Goal: Task Accomplishment & Management: Use online tool/utility

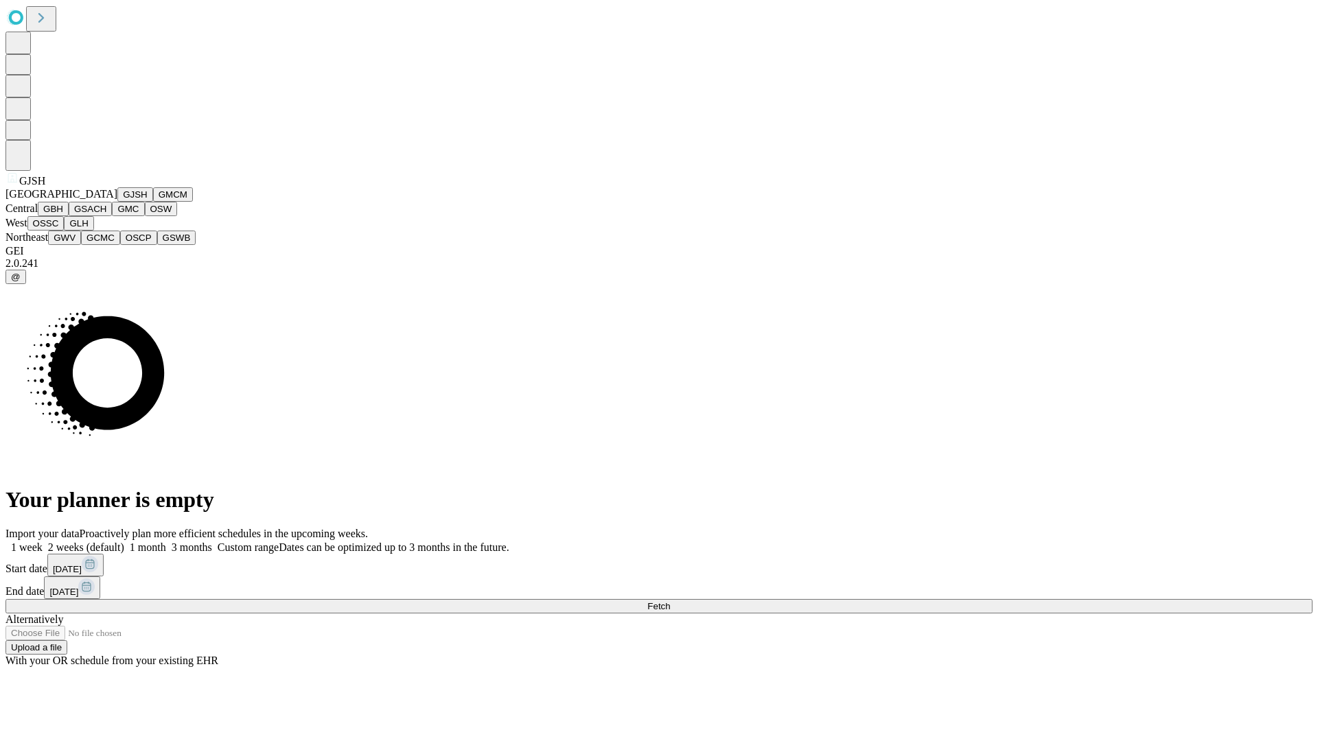
click at [117, 202] on button "GJSH" at bounding box center [135, 194] width 36 height 14
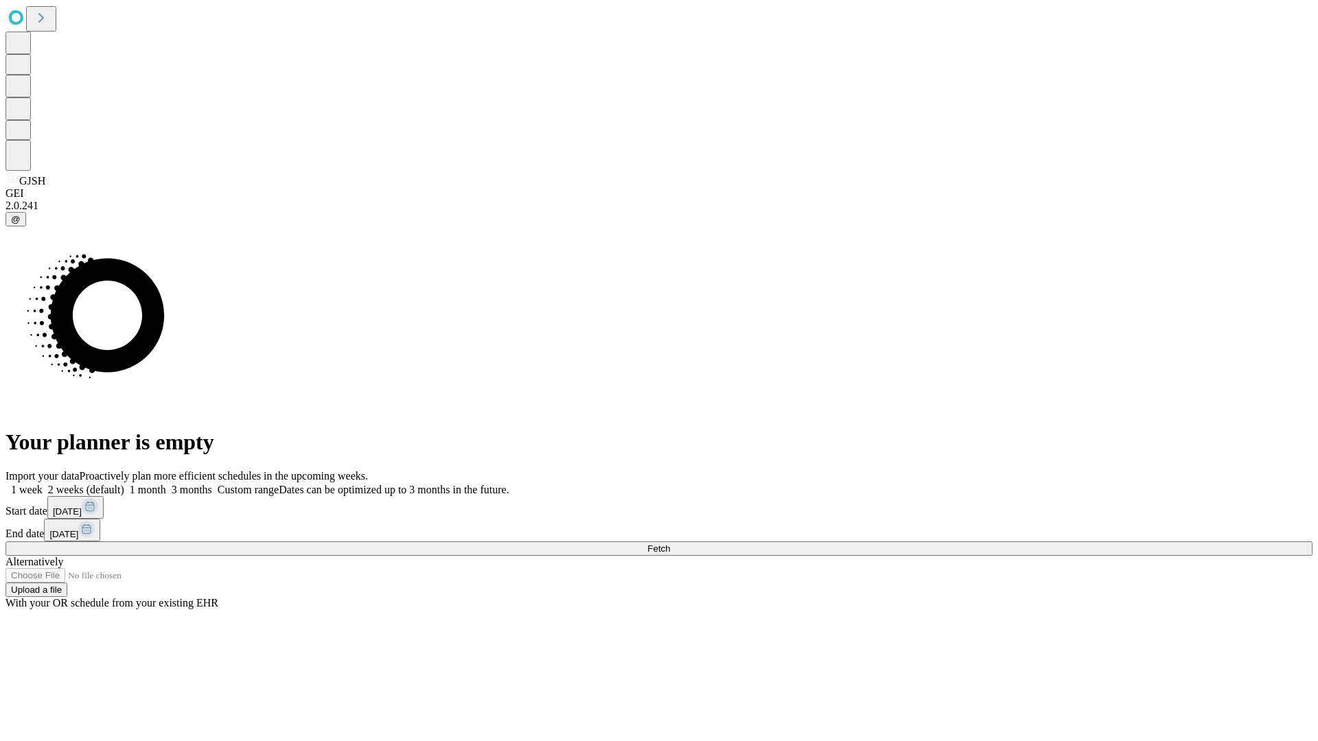
click at [124, 484] on label "2 weeks (default)" at bounding box center [84, 490] width 82 height 12
click at [670, 544] on span "Fetch" at bounding box center [658, 549] width 23 height 10
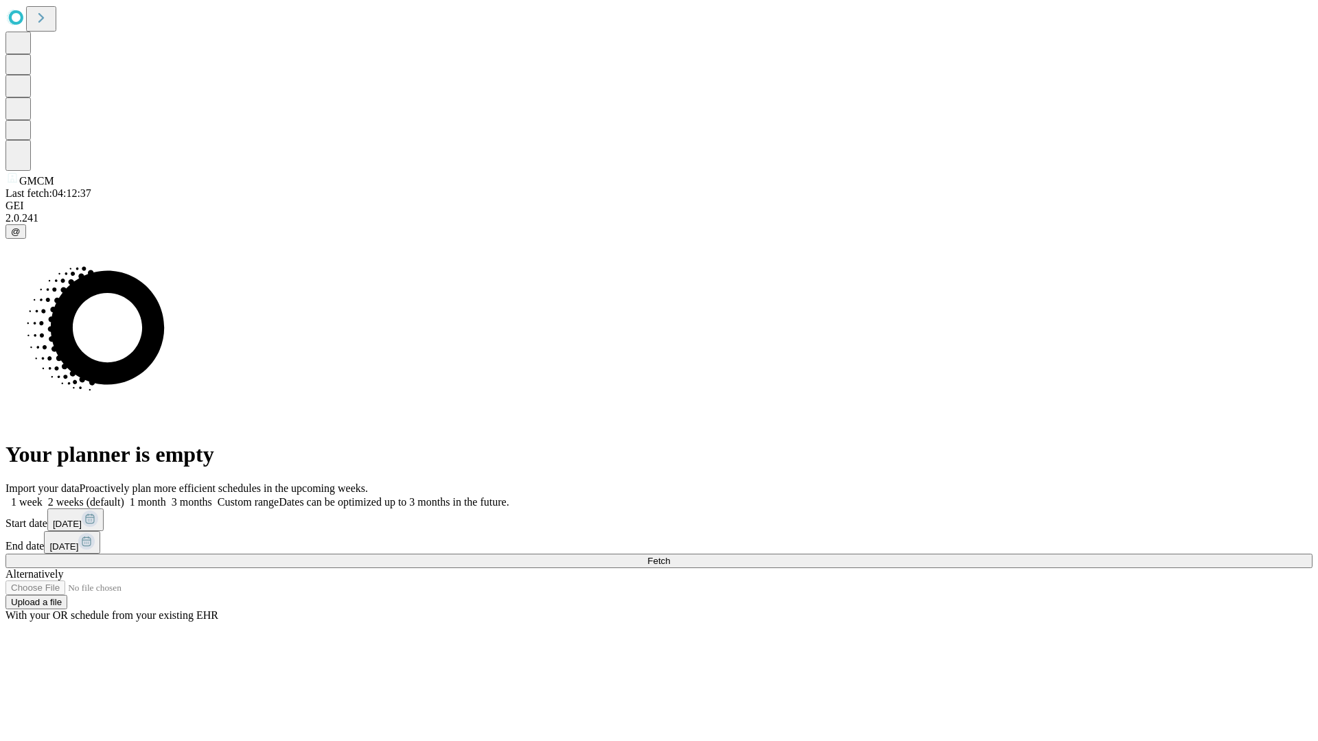
click at [124, 496] on label "2 weeks (default)" at bounding box center [84, 502] width 82 height 12
click at [670, 556] on span "Fetch" at bounding box center [658, 561] width 23 height 10
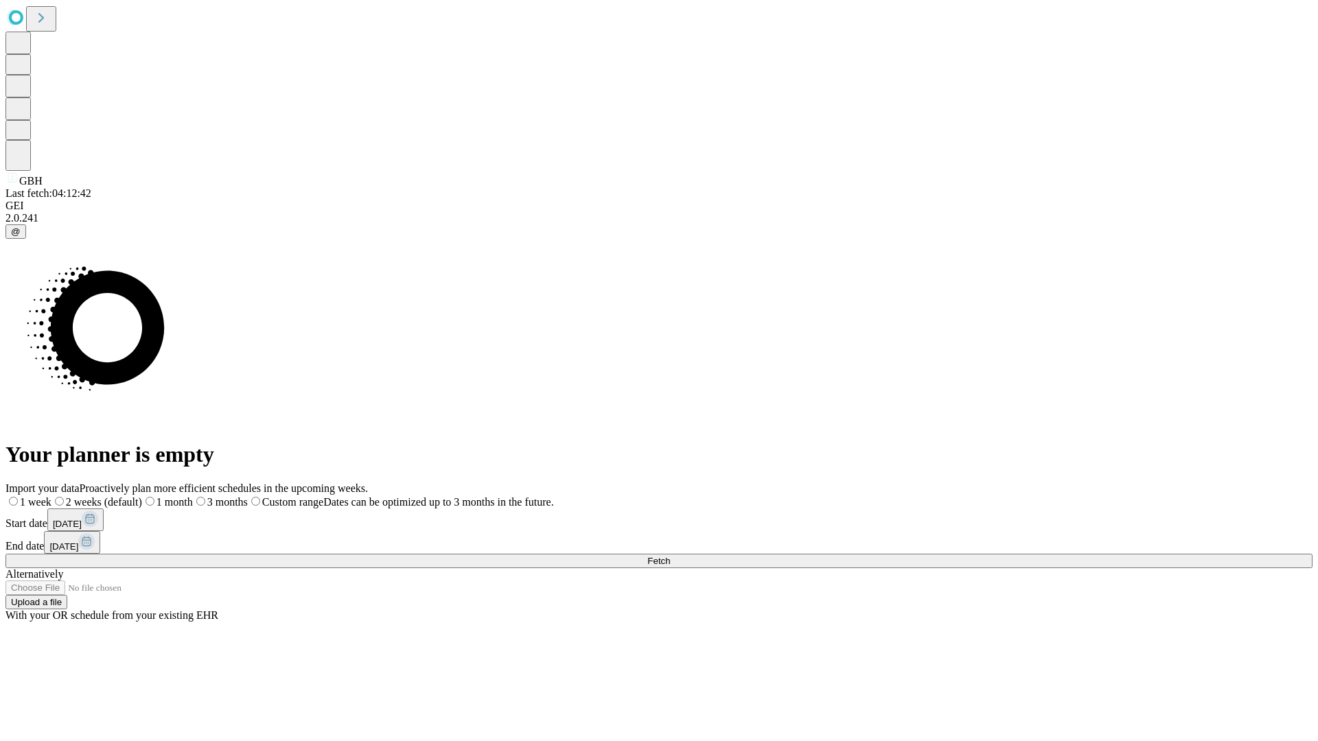
click at [142, 496] on label "2 weeks (default)" at bounding box center [96, 502] width 91 height 12
click at [670, 556] on span "Fetch" at bounding box center [658, 561] width 23 height 10
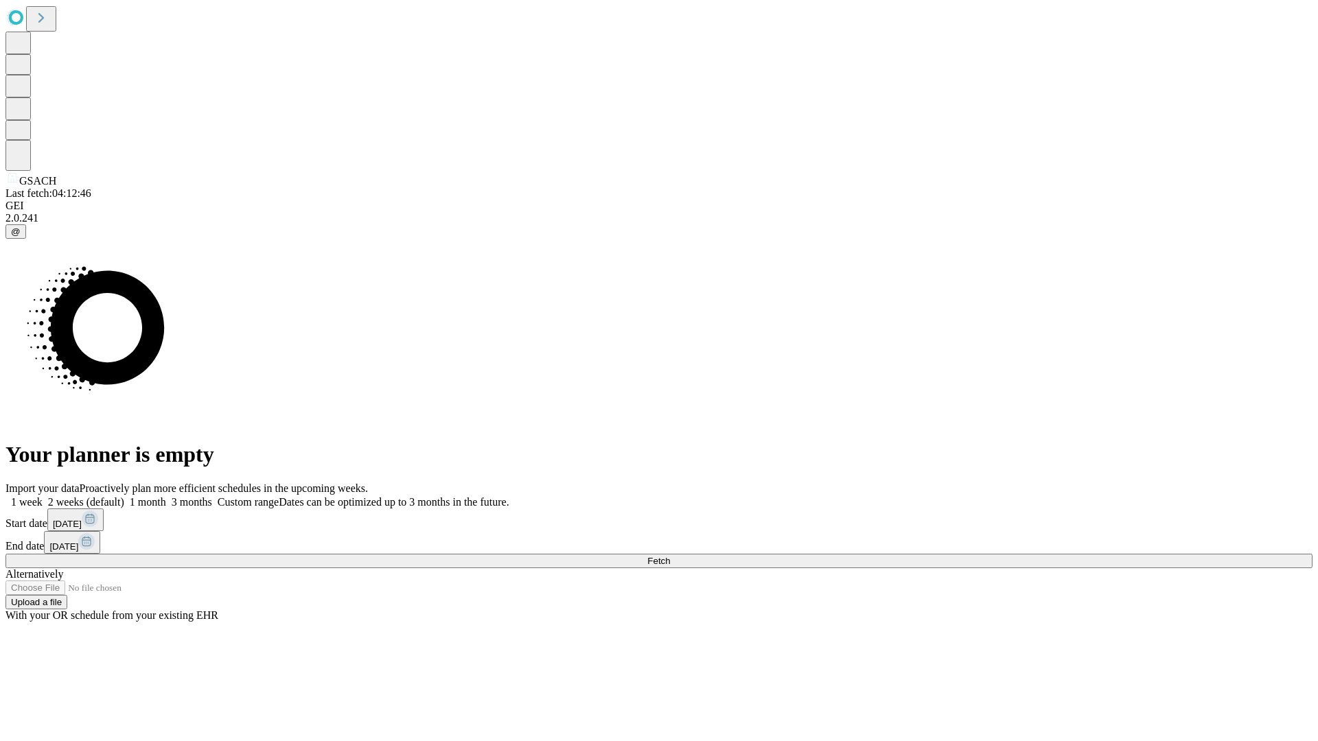
click at [670, 556] on span "Fetch" at bounding box center [658, 561] width 23 height 10
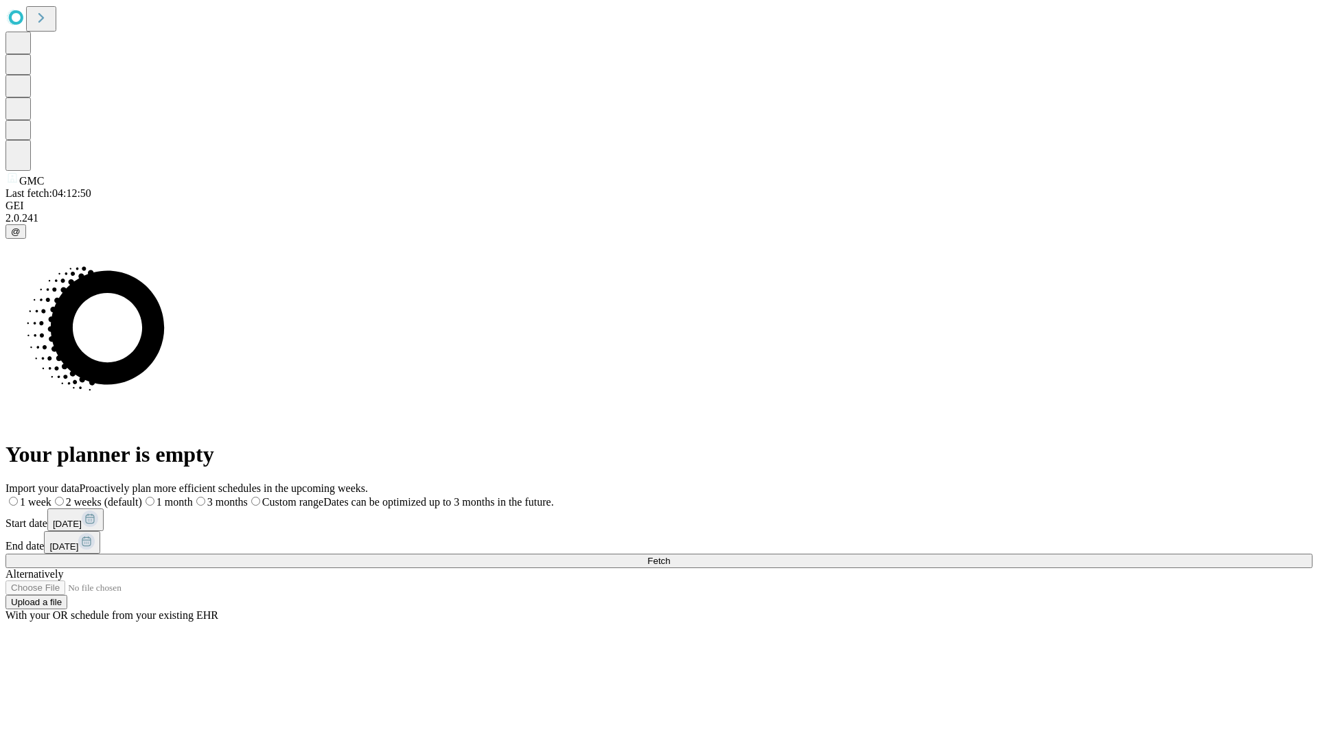
click at [142, 496] on label "2 weeks (default)" at bounding box center [96, 502] width 91 height 12
click at [670, 556] on span "Fetch" at bounding box center [658, 561] width 23 height 10
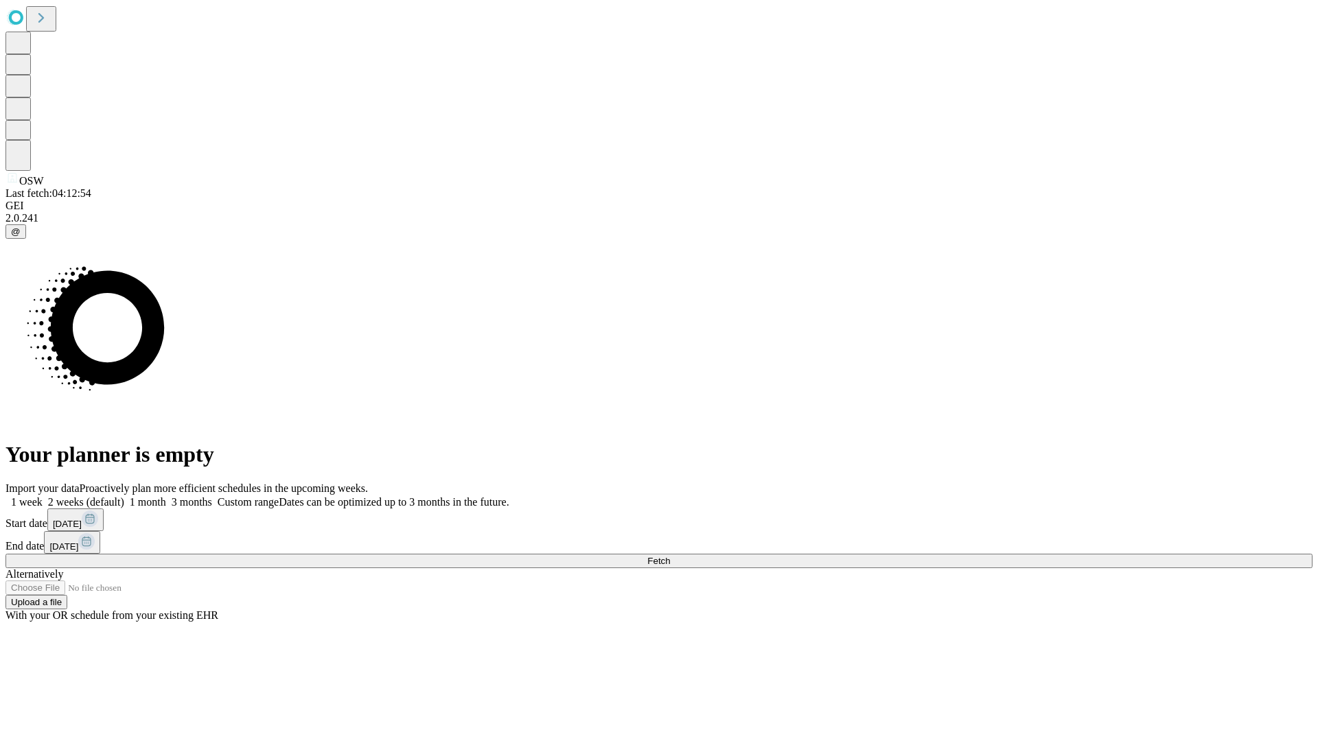
click at [124, 496] on label "2 weeks (default)" at bounding box center [84, 502] width 82 height 12
click at [670, 556] on span "Fetch" at bounding box center [658, 561] width 23 height 10
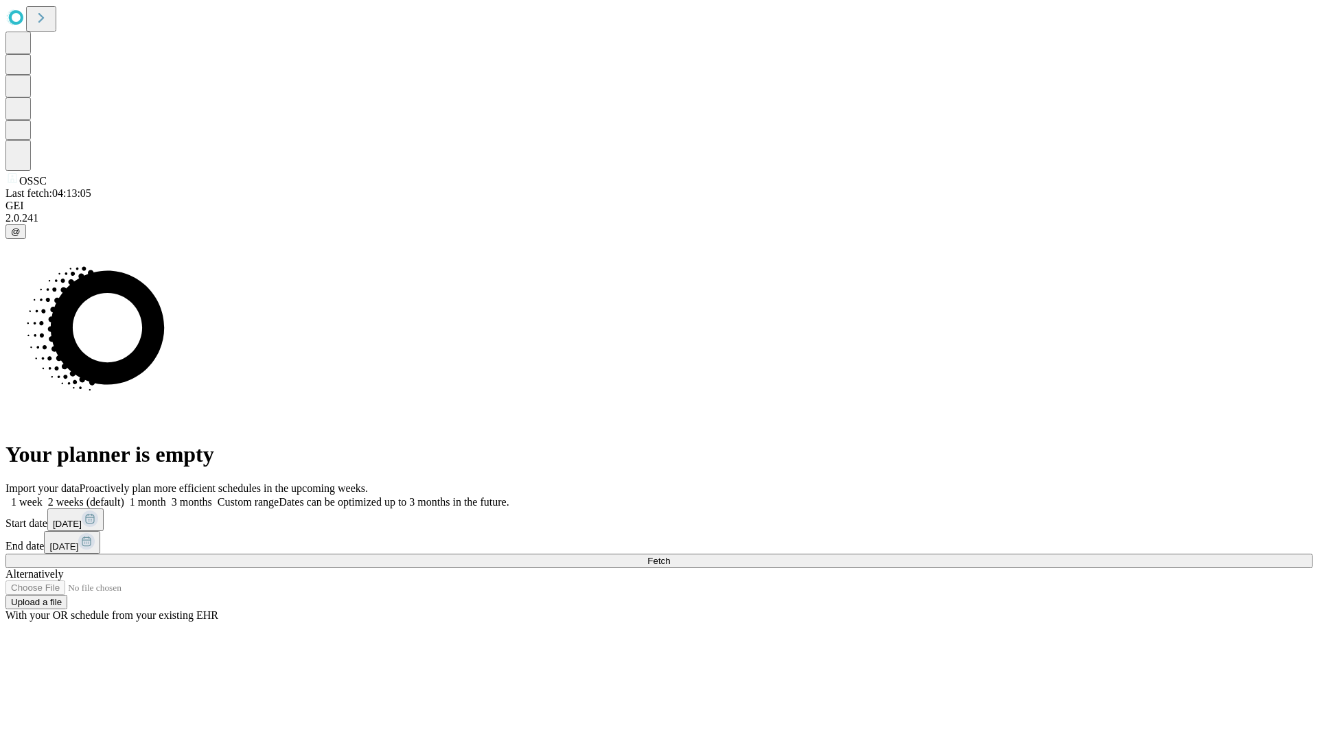
click at [124, 496] on label "2 weeks (default)" at bounding box center [84, 502] width 82 height 12
click at [670, 556] on span "Fetch" at bounding box center [658, 561] width 23 height 10
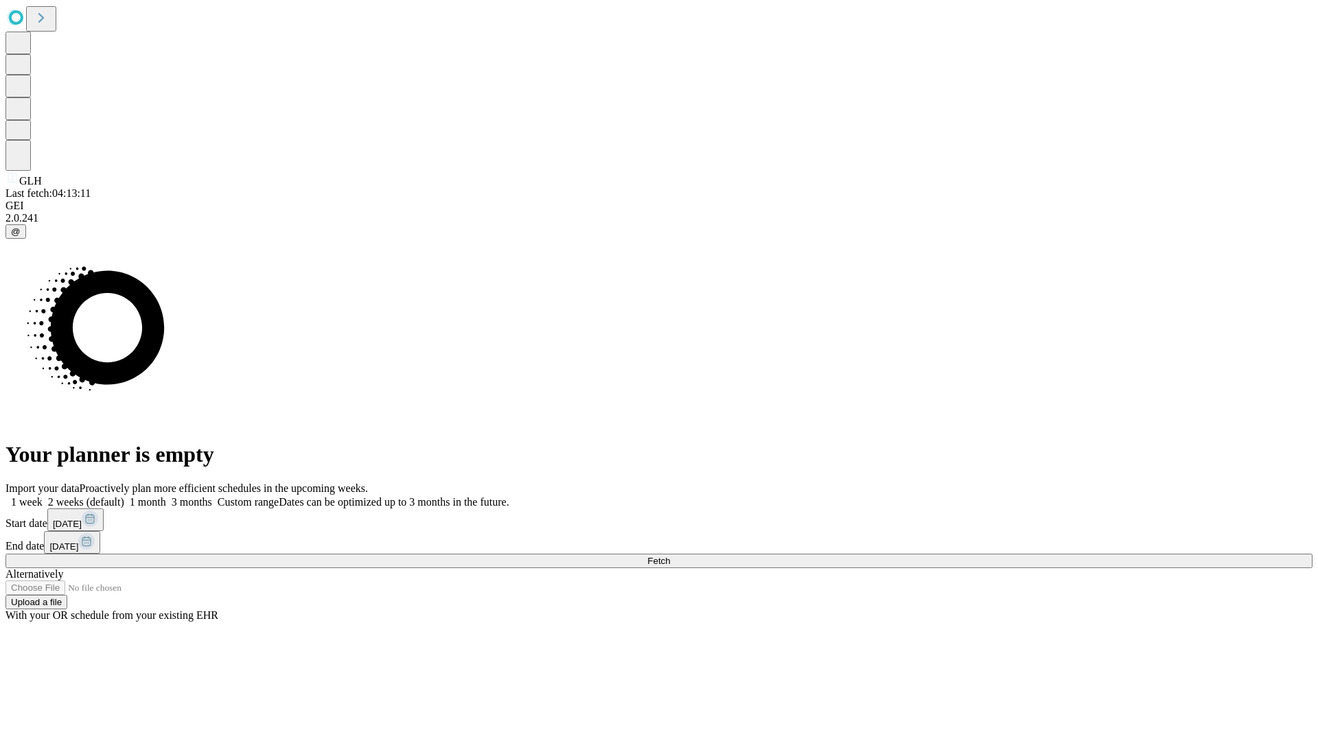
click at [124, 496] on label "2 weeks (default)" at bounding box center [84, 502] width 82 height 12
click at [670, 556] on span "Fetch" at bounding box center [658, 561] width 23 height 10
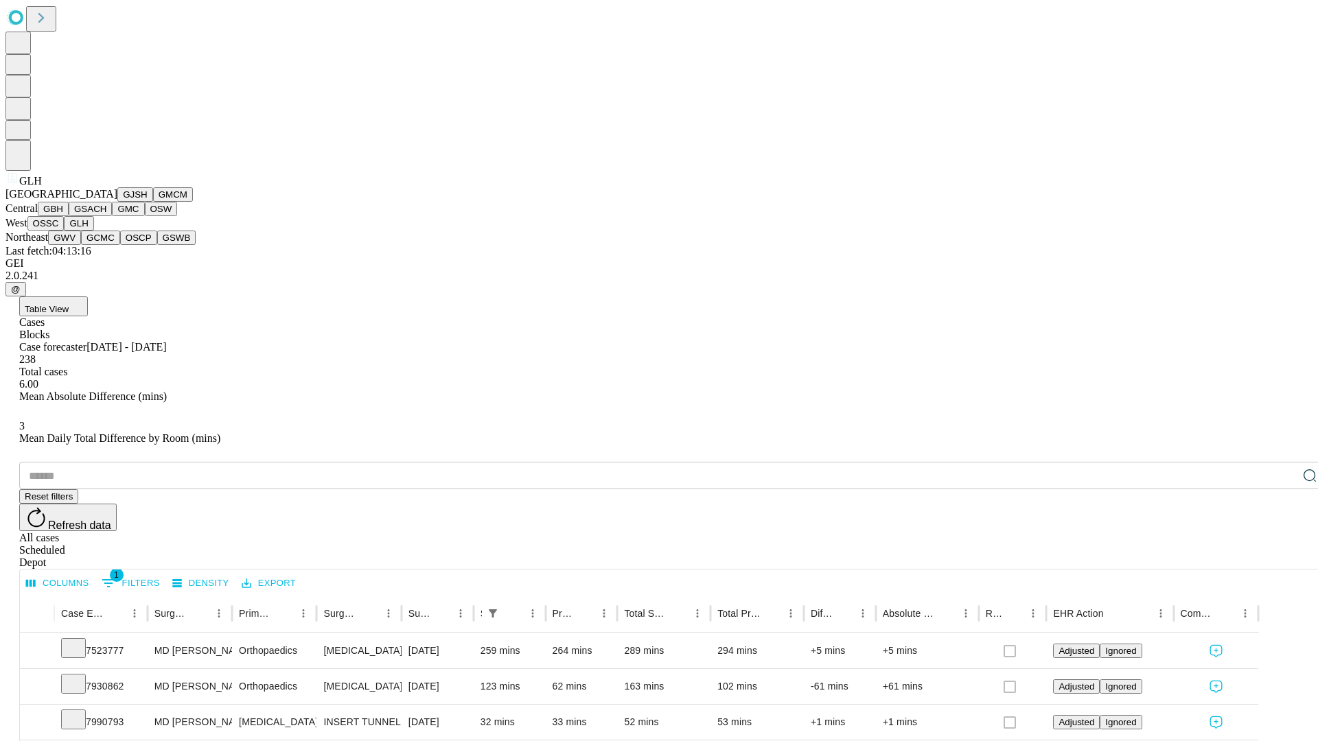
click at [81, 245] on button "GWV" at bounding box center [64, 238] width 33 height 14
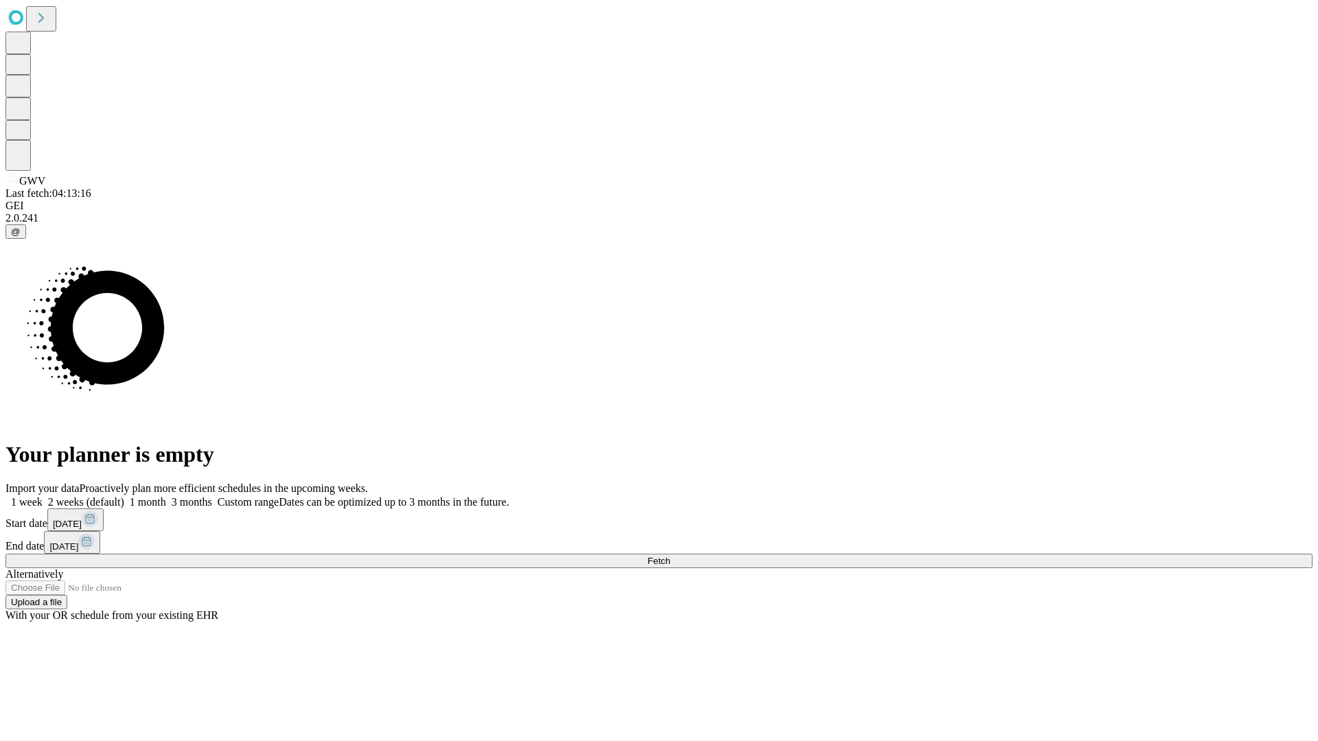
click at [124, 496] on label "2 weeks (default)" at bounding box center [84, 502] width 82 height 12
click at [670, 556] on span "Fetch" at bounding box center [658, 561] width 23 height 10
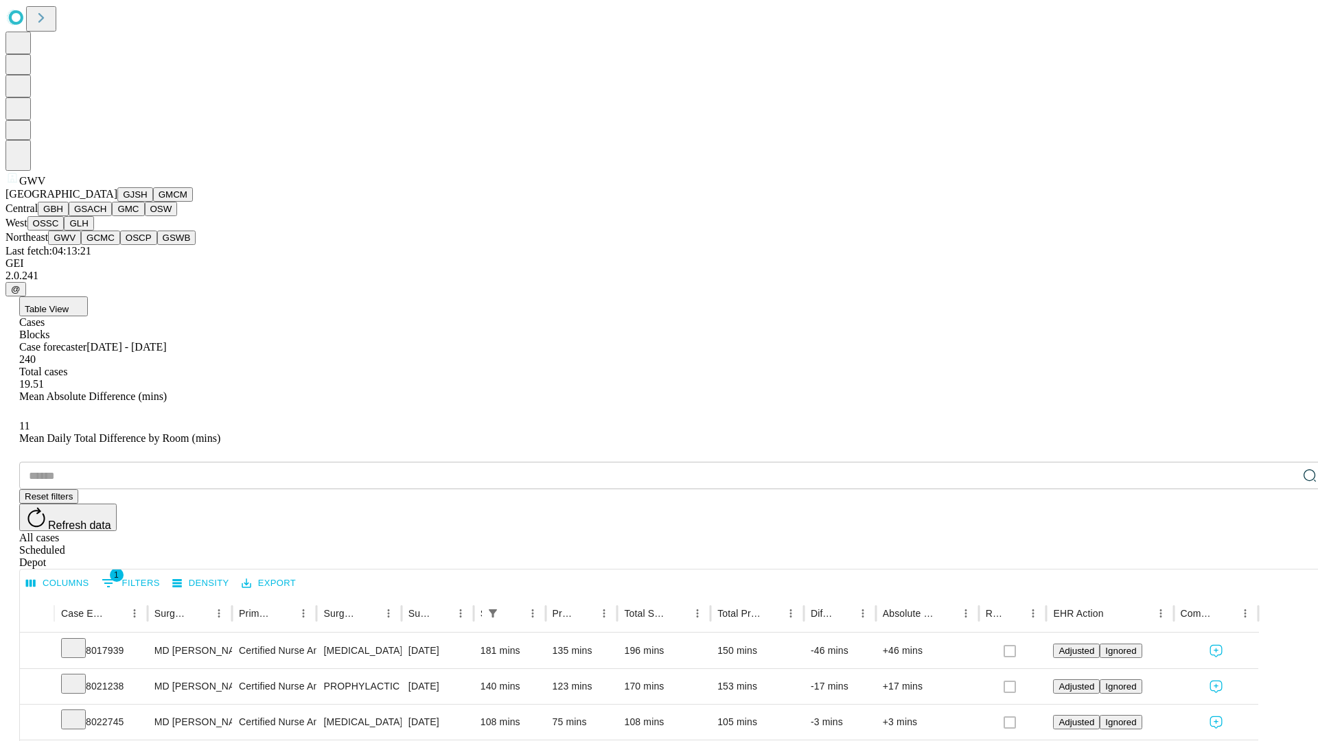
click at [106, 245] on button "GCMC" at bounding box center [100, 238] width 39 height 14
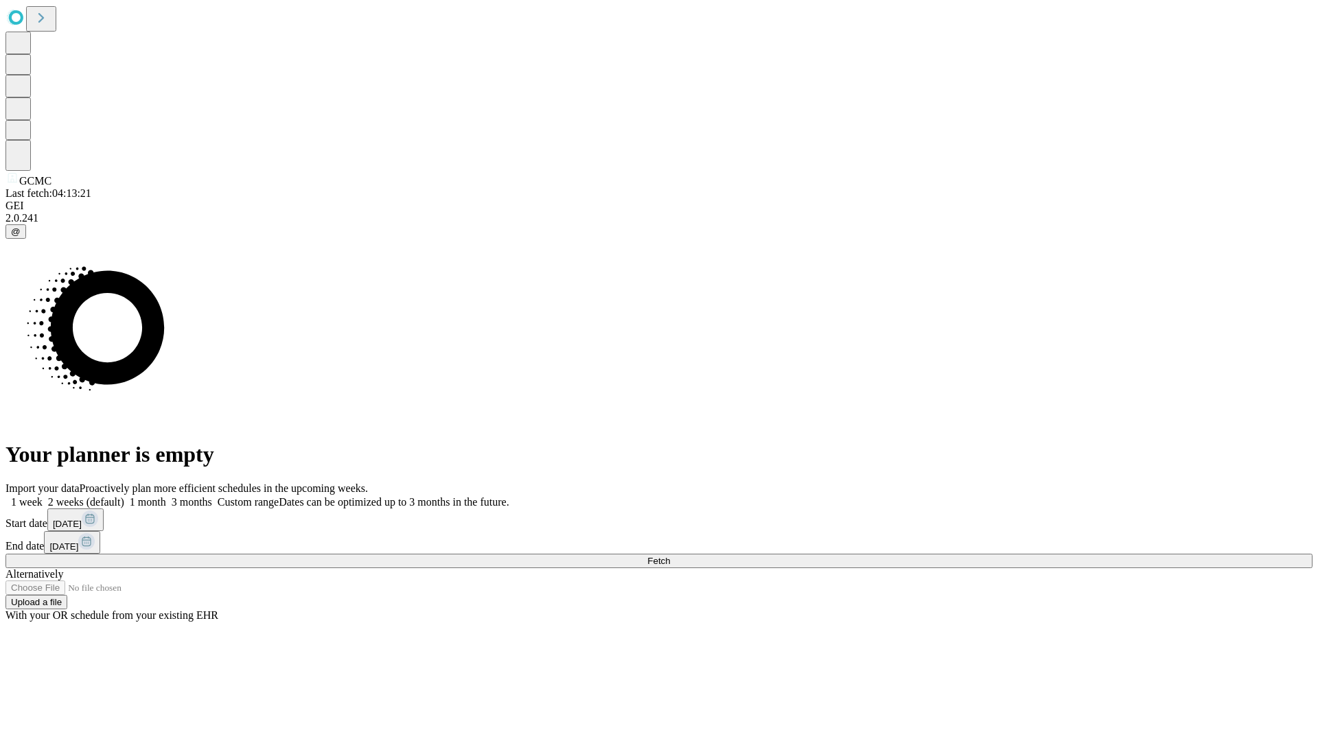
click at [124, 496] on label "2 weeks (default)" at bounding box center [84, 502] width 82 height 12
click at [670, 556] on span "Fetch" at bounding box center [658, 561] width 23 height 10
